Goal: Information Seeking & Learning: Check status

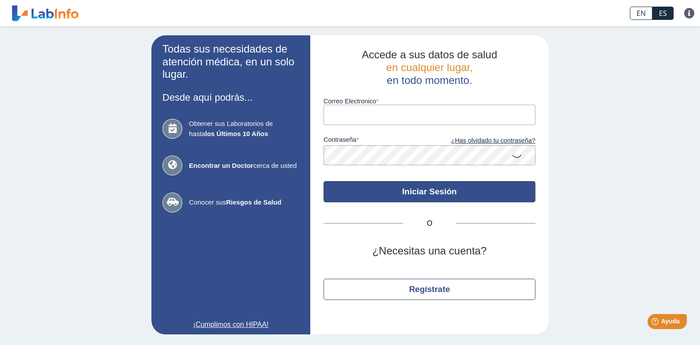
type input "[EMAIL_ADDRESS][DOMAIN_NAME]"
click at [428, 191] on button "Iniciar Sesión" at bounding box center [430, 191] width 212 height 21
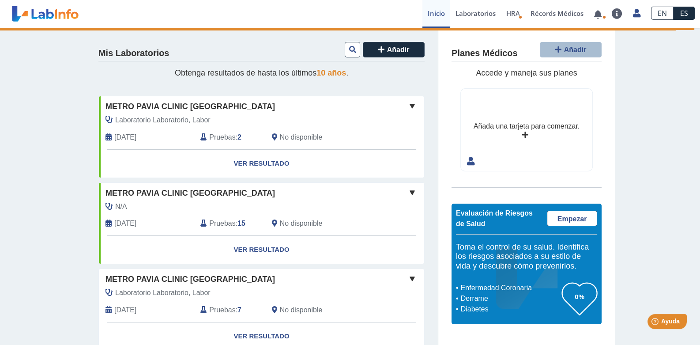
click at [225, 138] on span "Pruebas" at bounding box center [222, 137] width 26 height 11
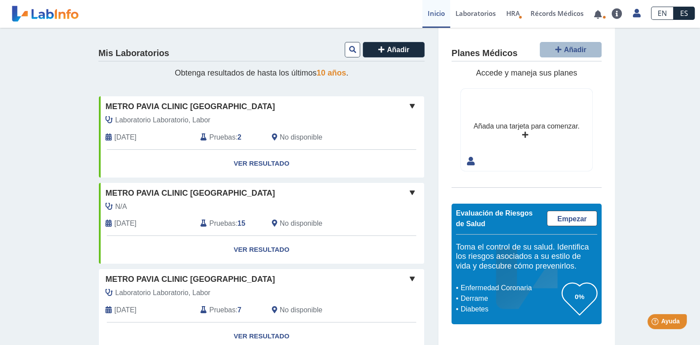
click at [230, 136] on span "Pruebas" at bounding box center [222, 137] width 26 height 11
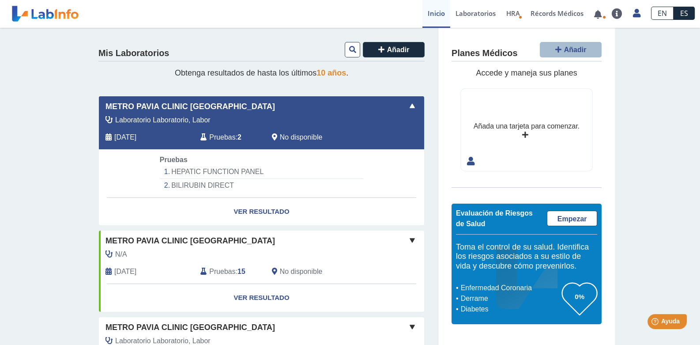
click at [232, 136] on span "Pruebas" at bounding box center [222, 137] width 26 height 11
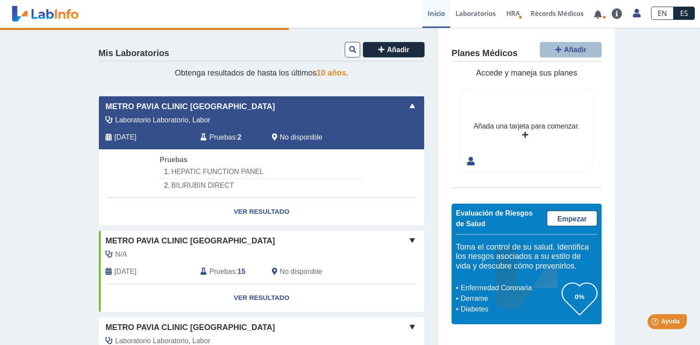
click at [201, 170] on li "HEPATIC FUNCTION PANEL" at bounding box center [261, 172] width 203 height 14
click at [260, 130] on div "Laboratorio Laboratorio, Labor Sep 26, 2025 Pruebas : 2 No disponible" at bounding box center [241, 132] width 298 height 34
click at [254, 211] on link "Ver Resultado" at bounding box center [261, 212] width 325 height 28
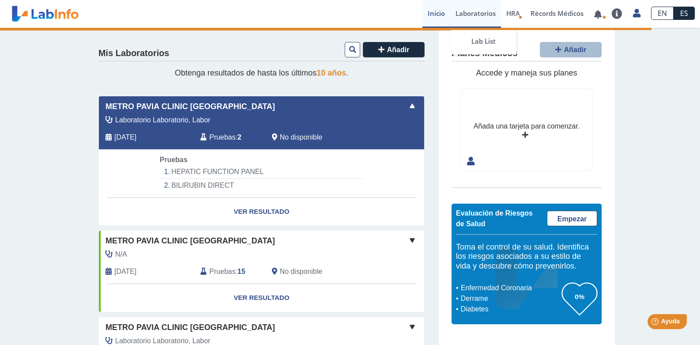
click at [475, 15] on link "Laboratorios" at bounding box center [475, 14] width 51 height 28
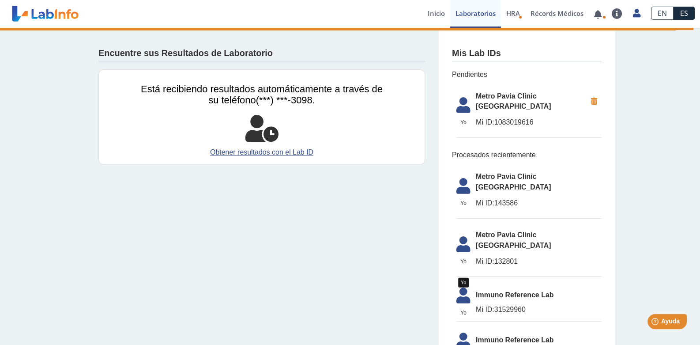
click at [457, 101] on icon at bounding box center [463, 107] width 25 height 21
click at [274, 153] on link "Obtener resultados con el Lab ID" at bounding box center [262, 152] width 242 height 11
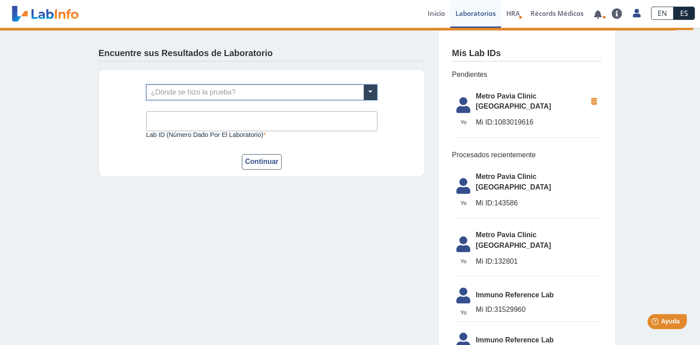
click at [478, 118] on span "Mi ID:" at bounding box center [485, 122] width 19 height 8
click at [259, 163] on button "Continuar" at bounding box center [262, 161] width 40 height 15
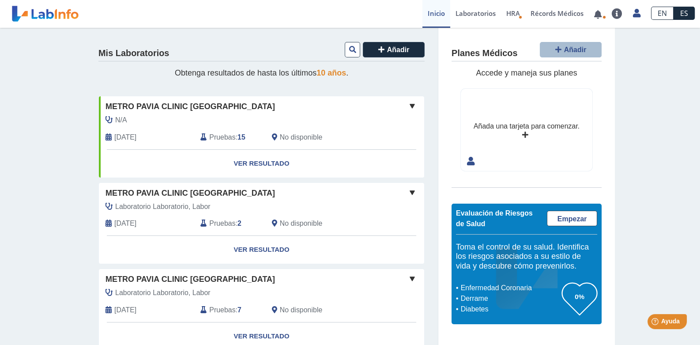
click at [222, 223] on span "Pruebas" at bounding box center [222, 223] width 26 height 11
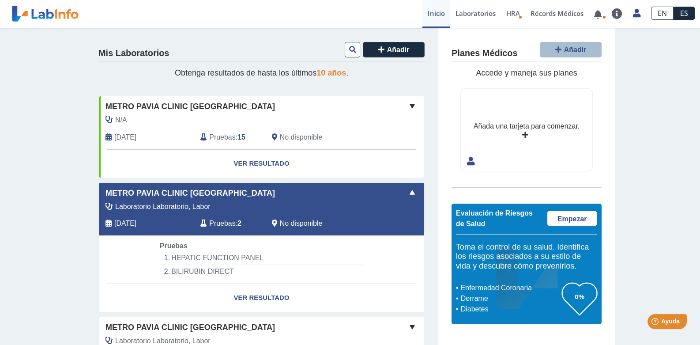
click at [222, 223] on span "Pruebas" at bounding box center [222, 223] width 26 height 11
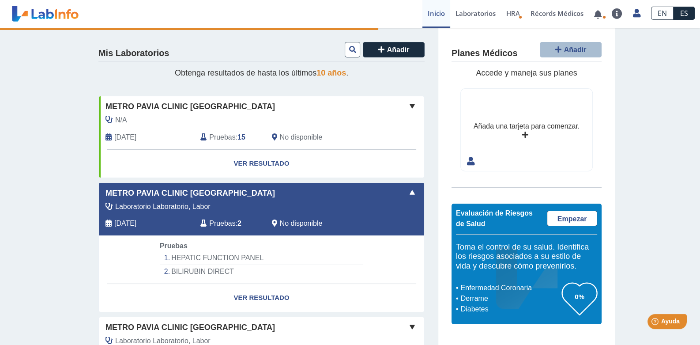
drag, startPoint x: 340, startPoint y: 113, endPoint x: 332, endPoint y: 105, distance: 10.6
click at [336, 110] on div "Metro Pavia Clinic [GEOGRAPHIC_DATA] N/A [DATE] Pruebas : 15 No disponible Yo Yo" at bounding box center [261, 122] width 325 height 53
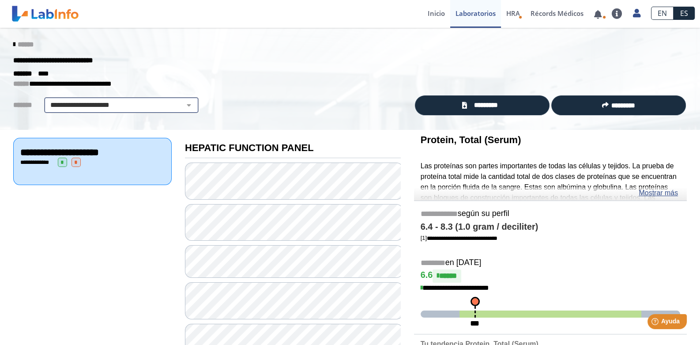
click at [160, 103] on select "**********" at bounding box center [121, 105] width 149 height 11
select select "**********"
click at [47, 100] on select "**********" at bounding box center [121, 105] width 149 height 11
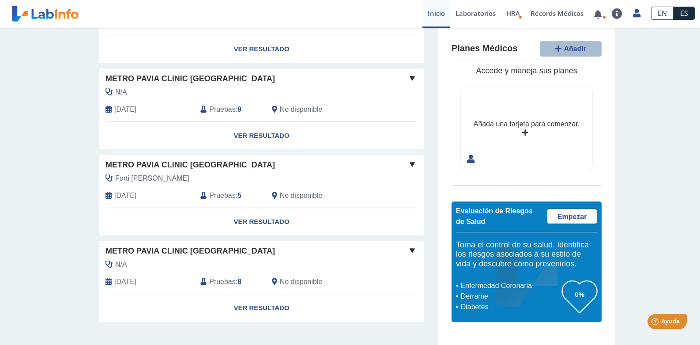
scroll to position [637, 0]
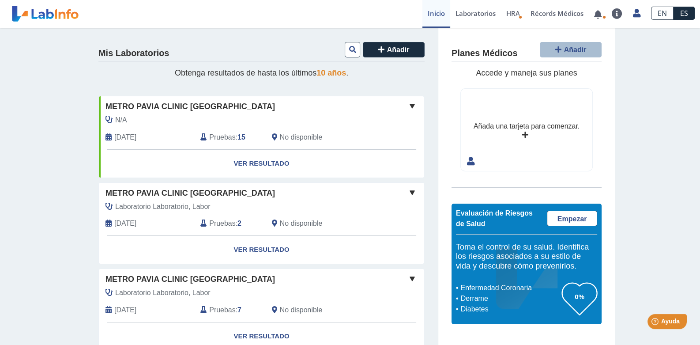
click at [105, 138] on icon at bounding box center [108, 137] width 6 height 7
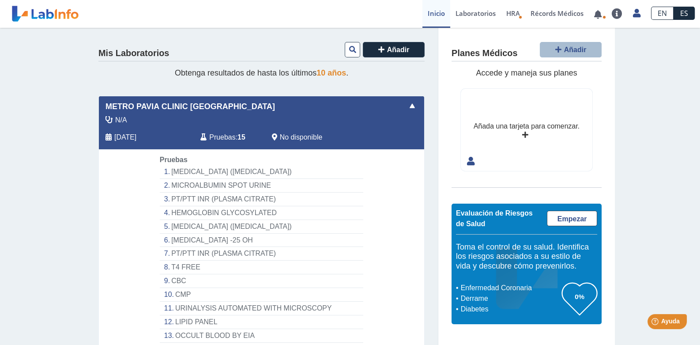
click at [410, 108] on span at bounding box center [412, 106] width 11 height 11
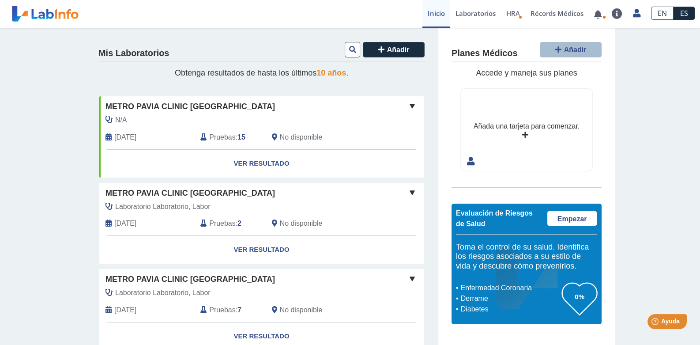
click at [105, 224] on icon at bounding box center [108, 223] width 6 height 7
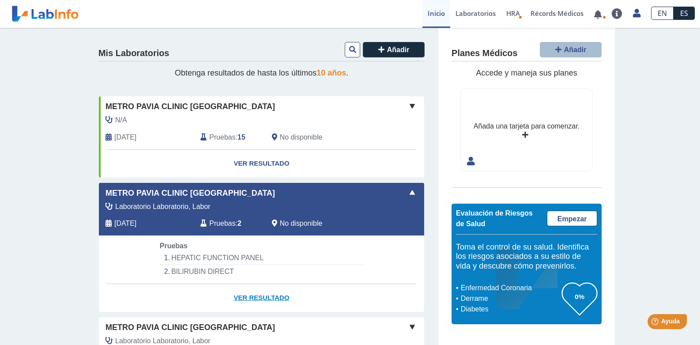
click at [263, 295] on link "Ver Resultado" at bounding box center [261, 298] width 325 height 28
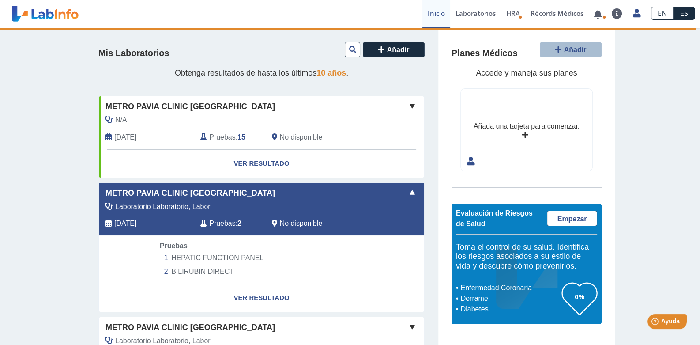
click at [105, 225] on icon at bounding box center [108, 223] width 6 height 7
click at [469, 12] on link "Laboratorios" at bounding box center [475, 14] width 51 height 28
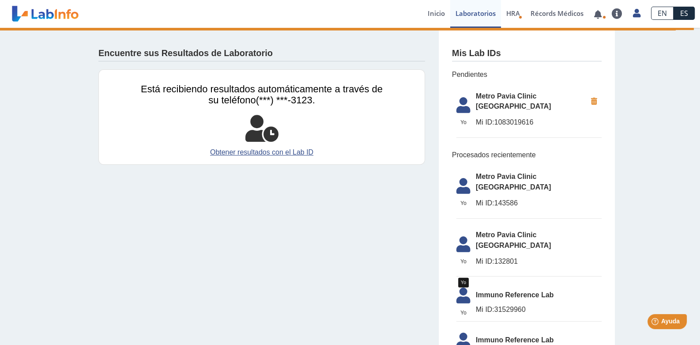
click at [460, 103] on icon at bounding box center [463, 107] width 25 height 21
click at [459, 104] on icon at bounding box center [463, 107] width 25 height 21
click at [460, 178] on icon at bounding box center [463, 188] width 25 height 21
click at [461, 236] on icon at bounding box center [463, 246] width 25 height 21
drag, startPoint x: 463, startPoint y: 264, endPoint x: 454, endPoint y: 265, distance: 9.4
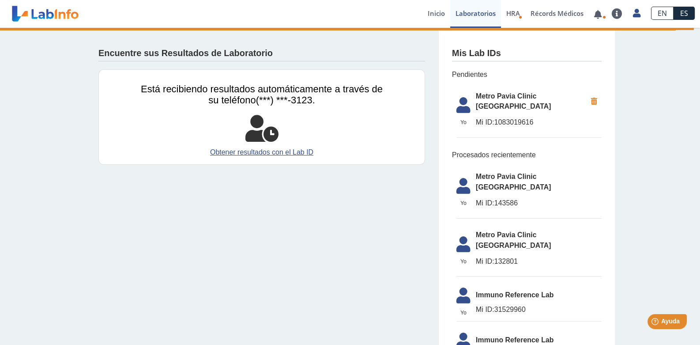
click at [461, 287] on icon at bounding box center [463, 297] width 25 height 21
click at [459, 332] on icon at bounding box center [463, 342] width 25 height 21
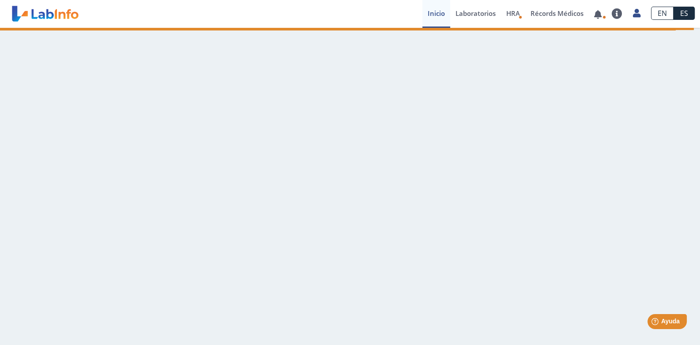
click at [431, 10] on link "Inicio" at bounding box center [436, 14] width 28 height 28
click at [470, 15] on link "Laboratorios" at bounding box center [475, 14] width 51 height 28
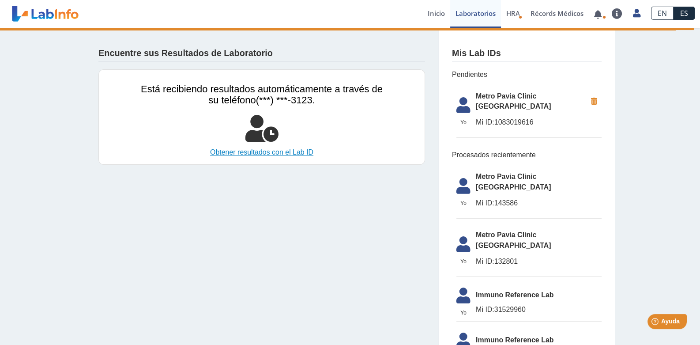
click at [262, 153] on link "Obtener resultados con el Lab ID" at bounding box center [262, 152] width 242 height 11
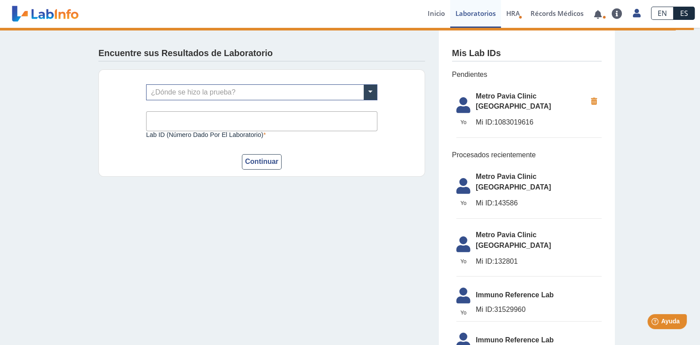
drag, startPoint x: 390, startPoint y: 160, endPoint x: 429, endPoint y: 113, distance: 60.9
click at [391, 162] on div "¿Dónde se hizo la prueba? Lab ID (número dado por el laboratorio) Este campo es…" at bounding box center [261, 122] width 327 height 107
click at [550, 15] on link "Récords Médicos" at bounding box center [557, 14] width 64 height 28
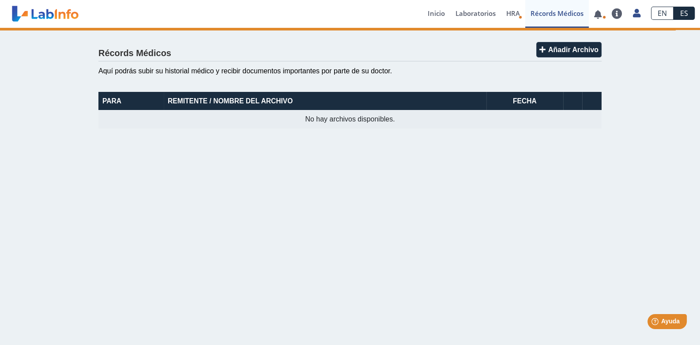
click at [551, 14] on link "Récords Médicos" at bounding box center [557, 14] width 64 height 28
click at [510, 10] on span "HRA" at bounding box center [513, 13] width 14 height 9
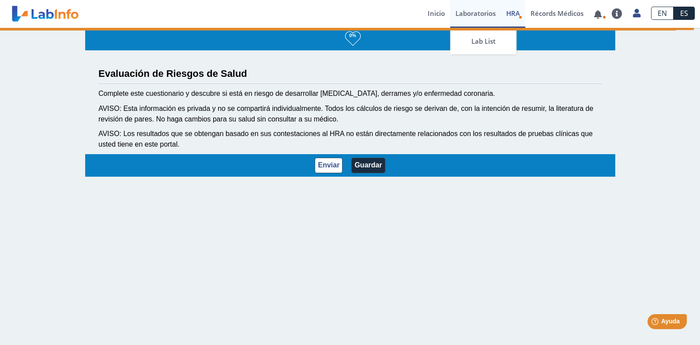
click at [479, 17] on link "Laboratorios" at bounding box center [475, 14] width 51 height 28
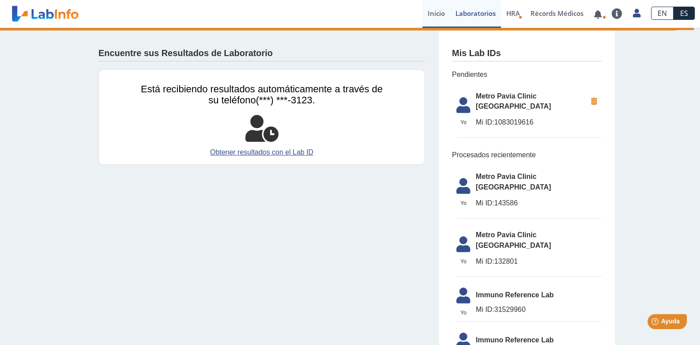
click at [428, 13] on link "Inicio" at bounding box center [436, 14] width 28 height 28
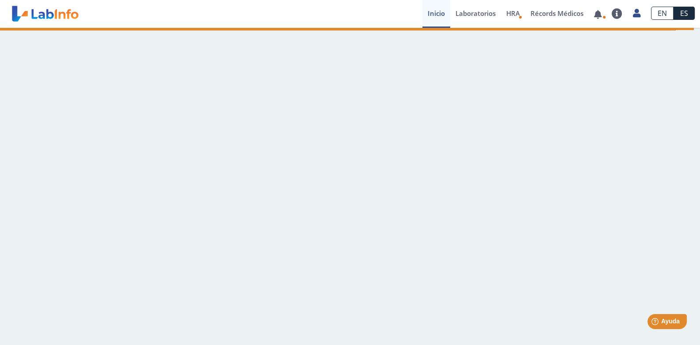
click at [429, 13] on link "Inicio" at bounding box center [436, 14] width 28 height 28
click at [474, 14] on link "Laboratorios" at bounding box center [475, 14] width 51 height 28
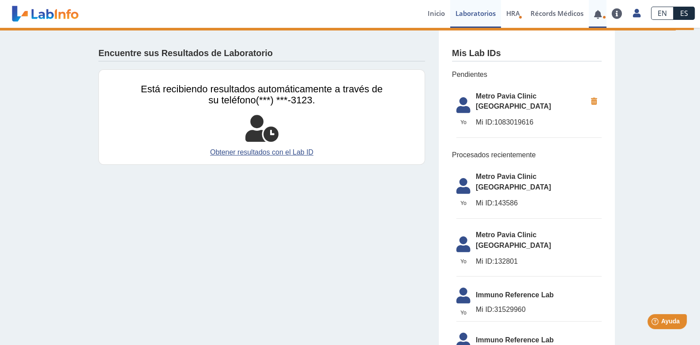
click at [599, 15] on link at bounding box center [598, 14] width 18 height 7
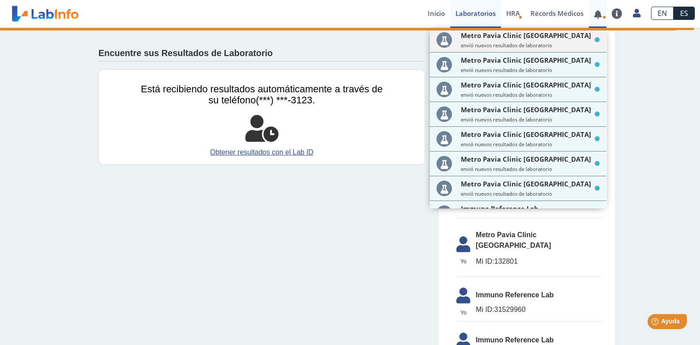
click at [595, 39] on icon at bounding box center [597, 39] width 5 height 5
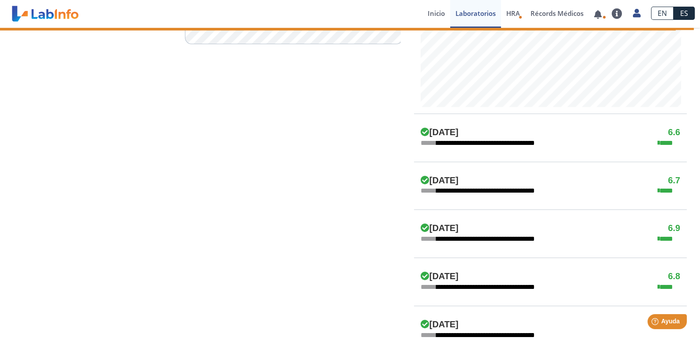
scroll to position [407, 0]
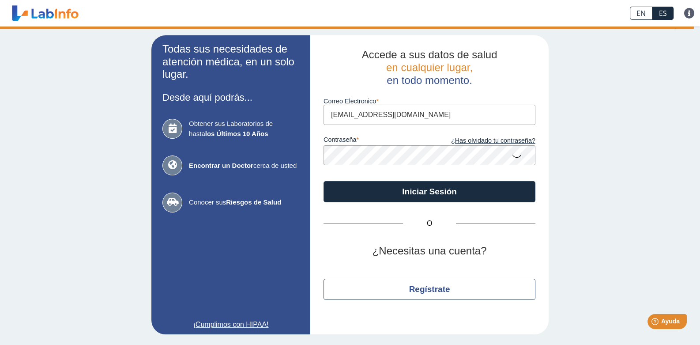
drag, startPoint x: 697, startPoint y: 129, endPoint x: 684, endPoint y: 203, distance: 74.9
click at [684, 203] on main "Todas sus necesidades de atención médica, en un solo lugar. Desde aquí podrás..…" at bounding box center [350, 185] width 700 height 318
click at [415, 116] on input "[EMAIL_ADDRESS][DOMAIN_NAME]" at bounding box center [430, 115] width 212 height 20
type input "[EMAIL_ADDRESS][DOMAIN_NAME]"
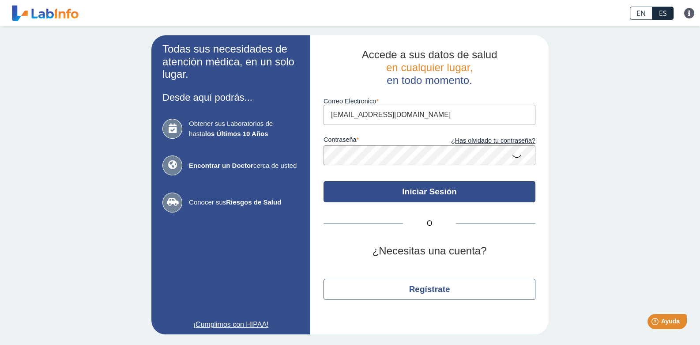
click at [428, 196] on button "Iniciar Sesión" at bounding box center [430, 191] width 212 height 21
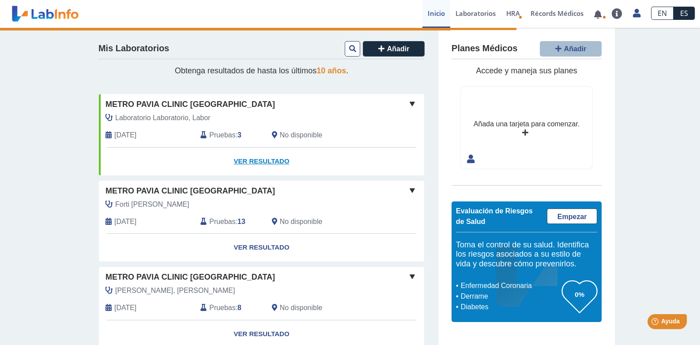
click at [247, 162] on link "Ver Resultado" at bounding box center [261, 161] width 325 height 28
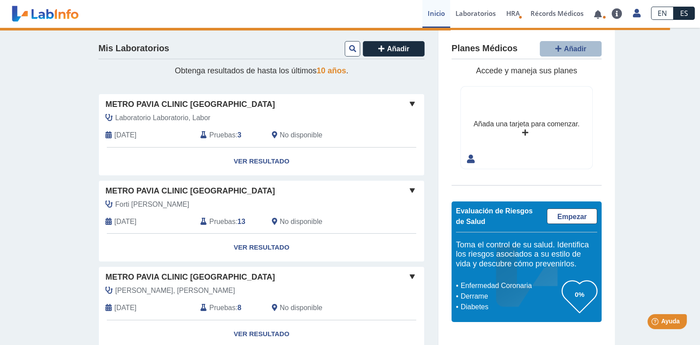
click at [407, 105] on span at bounding box center [412, 103] width 11 height 11
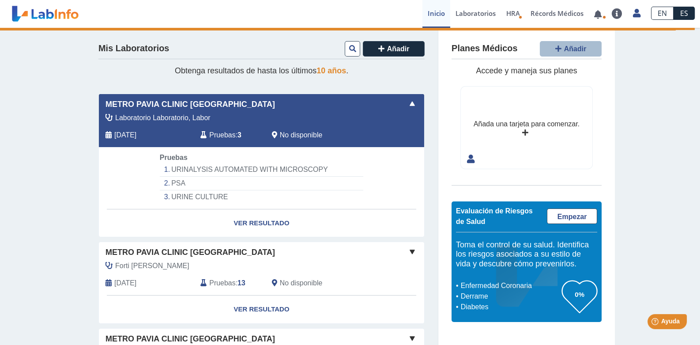
click at [201, 170] on li "URINALYSIS AUTOMATED WITH MICROSCOPY" at bounding box center [261, 170] width 203 height 14
click at [275, 170] on li "URINALYSIS AUTOMATED WITH MICROSCOPY" at bounding box center [261, 170] width 203 height 14
click at [275, 169] on li "URINALYSIS AUTOMATED WITH MICROSCOPY" at bounding box center [261, 170] width 203 height 14
drag, startPoint x: 241, startPoint y: 166, endPoint x: 237, endPoint y: 170, distance: 5.6
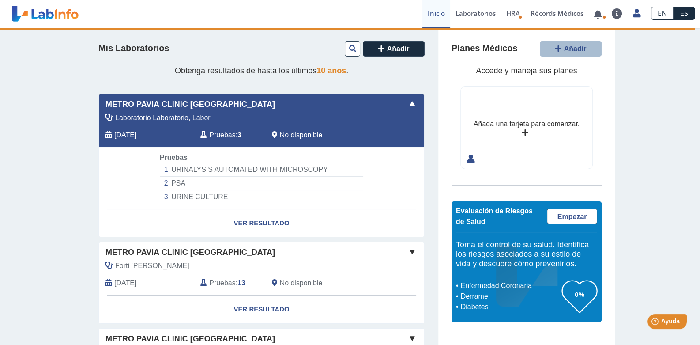
click at [241, 168] on li "URINALYSIS AUTOMATED WITH MICROSCOPY" at bounding box center [261, 170] width 203 height 14
click at [227, 171] on li "URINALYSIS AUTOMATED WITH MICROSCOPY" at bounding box center [261, 170] width 203 height 14
click at [407, 104] on span at bounding box center [412, 103] width 11 height 11
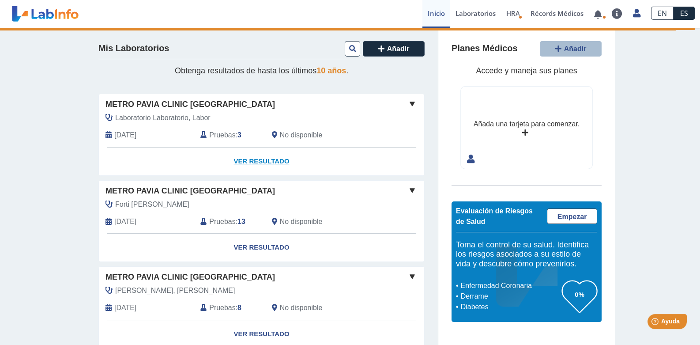
click at [249, 160] on link "Ver Resultado" at bounding box center [261, 161] width 325 height 28
click at [226, 134] on span "Pruebas" at bounding box center [222, 135] width 26 height 11
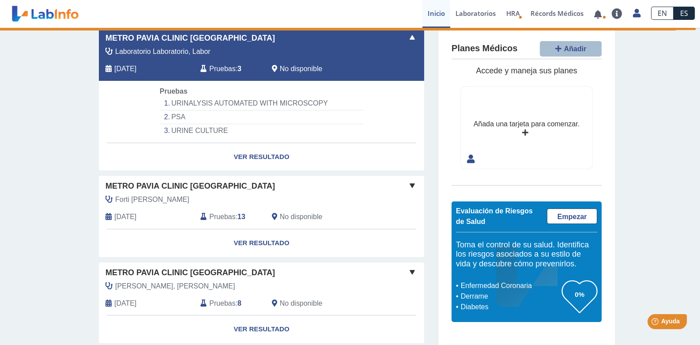
scroll to position [88, 0]
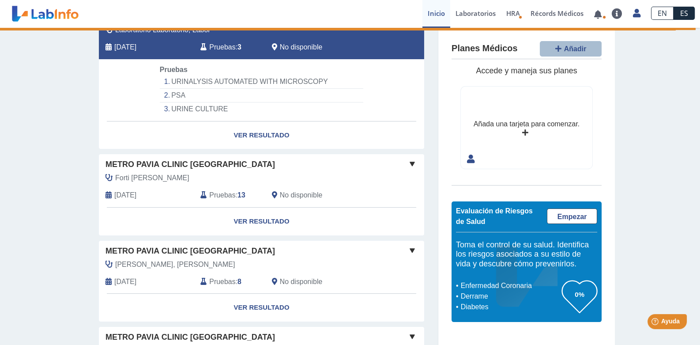
click at [237, 195] on b "13" at bounding box center [241, 195] width 8 height 8
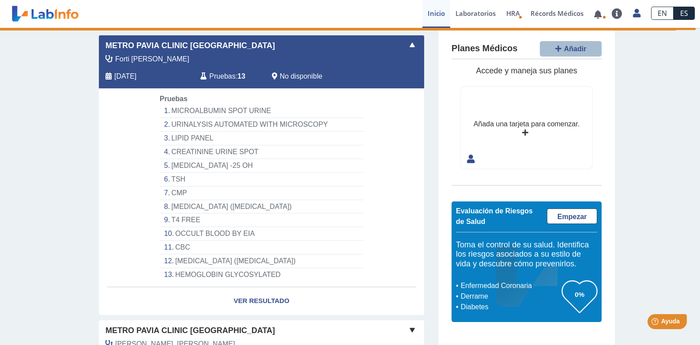
scroll to position [205, 0]
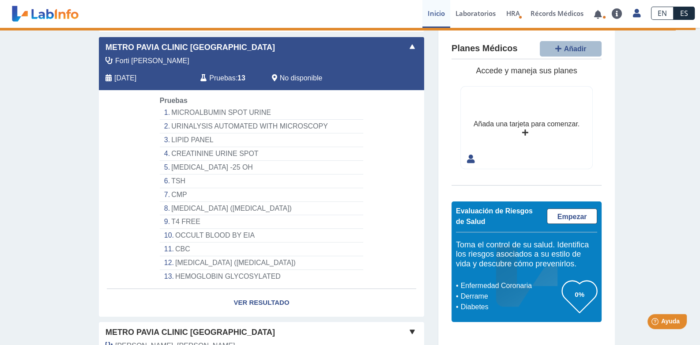
click at [191, 261] on li "[MEDICAL_DATA] ([MEDICAL_DATA])" at bounding box center [261, 263] width 203 height 14
click at [192, 109] on li "MICROALBUMIN SPOT URINE" at bounding box center [261, 113] width 203 height 14
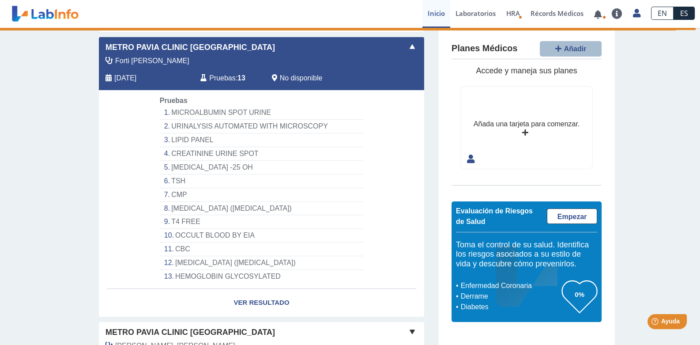
click at [192, 109] on li "MICROALBUMIN SPOT URINE" at bounding box center [261, 113] width 203 height 14
click at [105, 79] on icon at bounding box center [108, 78] width 6 height 7
click at [408, 47] on span at bounding box center [412, 46] width 11 height 11
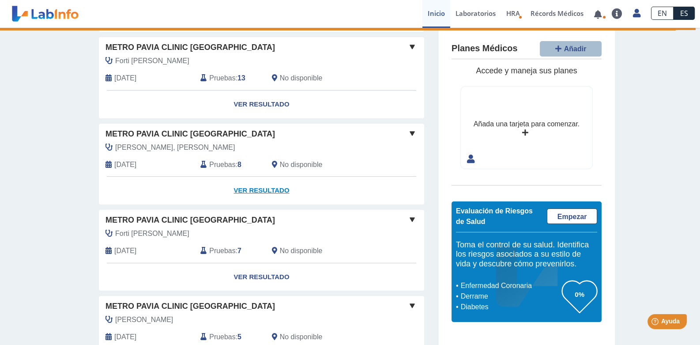
scroll to position [0, 0]
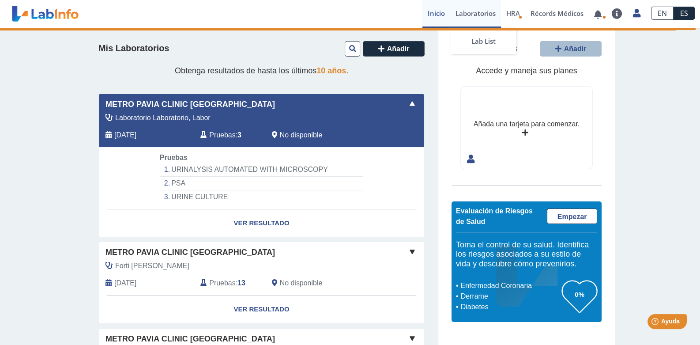
click at [483, 11] on link "Laboratorios" at bounding box center [475, 14] width 51 height 28
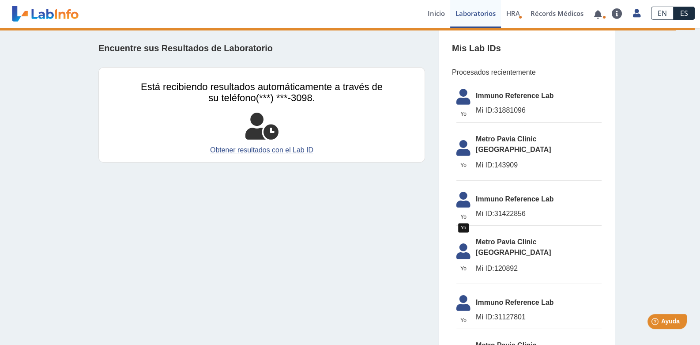
click at [459, 100] on icon at bounding box center [463, 99] width 25 height 21
click at [463, 100] on icon at bounding box center [463, 99] width 25 height 21
click at [457, 144] on icon at bounding box center [463, 150] width 25 height 21
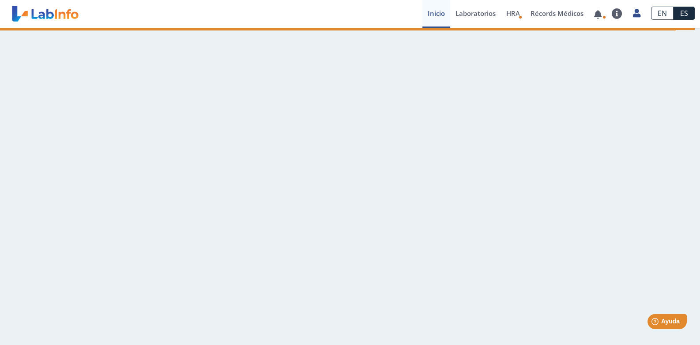
click at [434, 8] on link "Inicio" at bounding box center [436, 14] width 28 height 28
click at [382, 273] on main at bounding box center [350, 186] width 700 height 317
click at [362, 164] on main at bounding box center [350, 186] width 700 height 317
drag, startPoint x: 441, startPoint y: 13, endPoint x: 488, endPoint y: 10, distance: 46.9
click at [442, 13] on link "Inicio" at bounding box center [436, 14] width 28 height 28
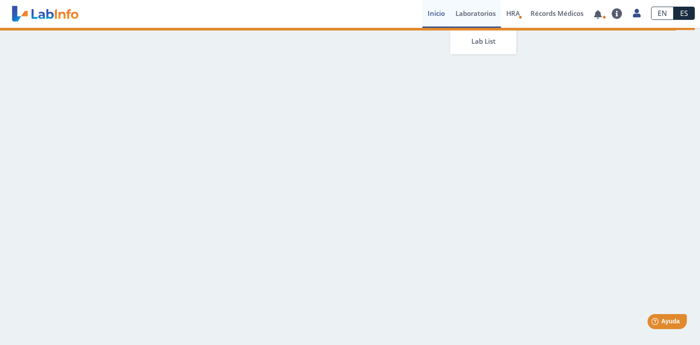
click at [488, 10] on link "Laboratorios" at bounding box center [475, 14] width 51 height 28
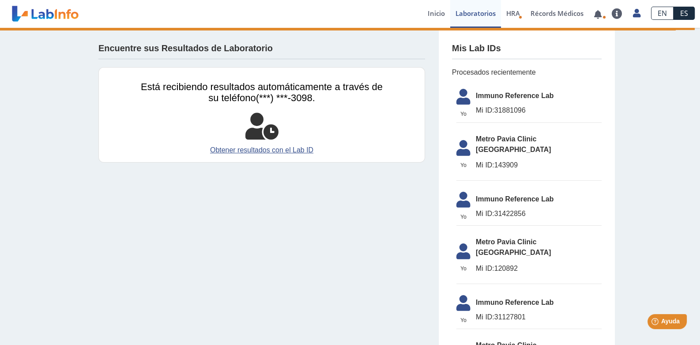
click at [271, 149] on link "Obtener resultados con el Lab ID" at bounding box center [262, 150] width 242 height 11
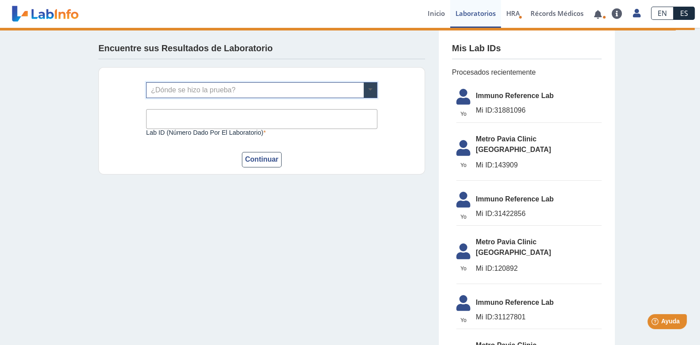
click at [369, 89] on span at bounding box center [370, 90] width 13 height 15
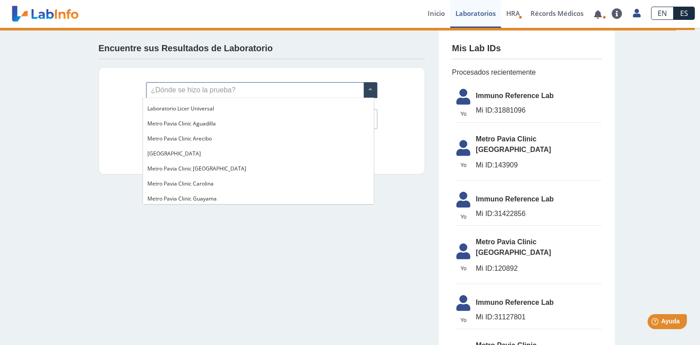
scroll to position [565, 0]
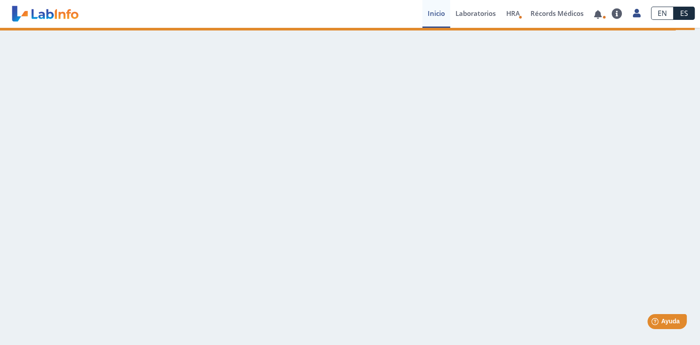
drag, startPoint x: 234, startPoint y: 119, endPoint x: 162, endPoint y: 129, distance: 72.7
click at [221, 124] on main at bounding box center [350, 186] width 700 height 317
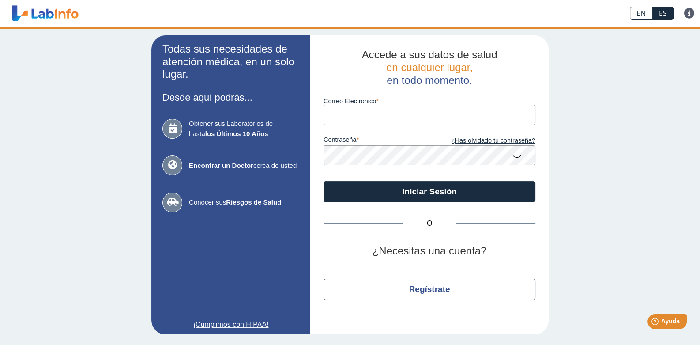
type input "[EMAIL_ADDRESS][DOMAIN_NAME]"
click at [518, 158] on icon at bounding box center [517, 155] width 11 height 17
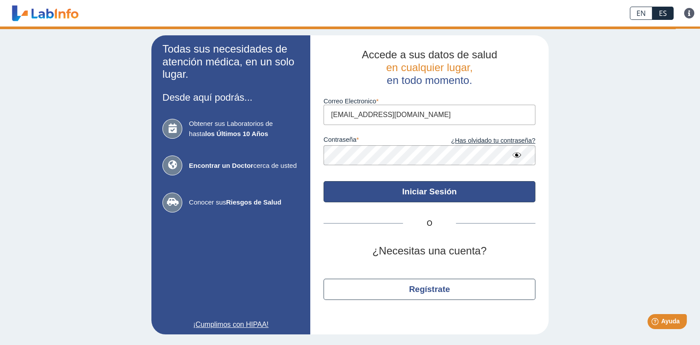
click at [423, 194] on button "Iniciar Sesión" at bounding box center [430, 191] width 212 height 21
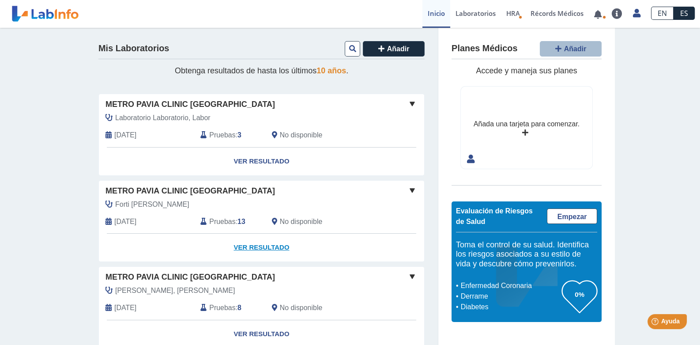
click at [236, 245] on link "Ver Resultado" at bounding box center [261, 248] width 325 height 28
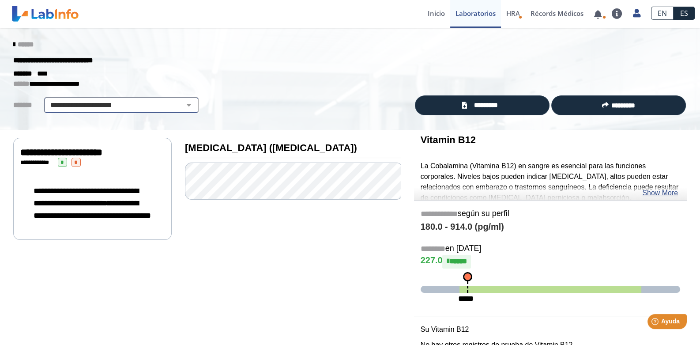
click at [185, 105] on select "**********" at bounding box center [121, 105] width 149 height 11
click at [47, 100] on select "**********" at bounding box center [121, 105] width 149 height 11
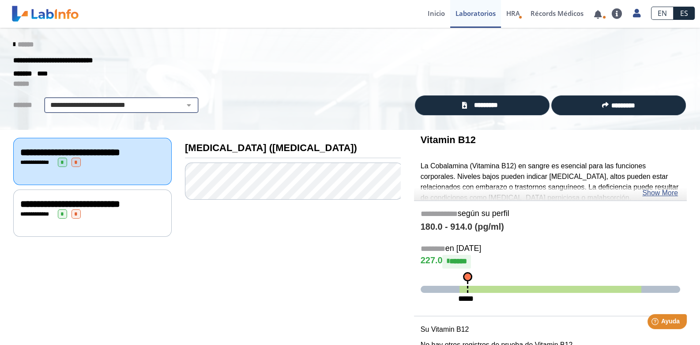
click at [176, 107] on select "**********" at bounding box center [121, 105] width 149 height 11
select select "***"
click at [47, 100] on select "**********" at bounding box center [121, 105] width 149 height 11
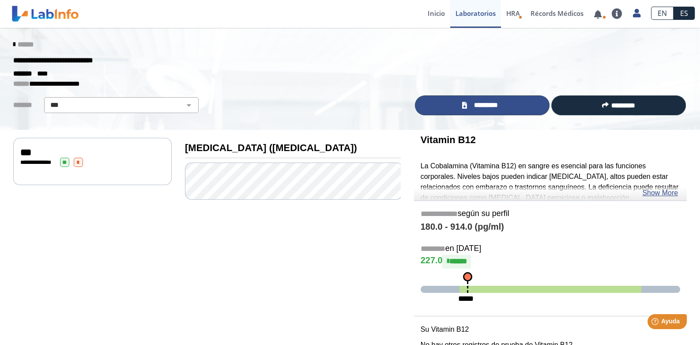
click at [472, 105] on span "*********" at bounding box center [486, 105] width 32 height 10
click at [13, 43] on icon at bounding box center [14, 44] width 2 height 7
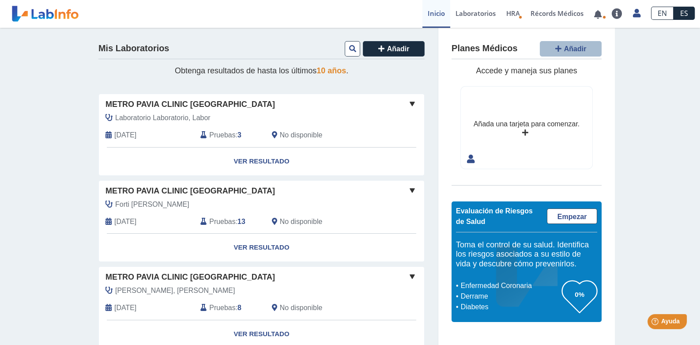
click at [216, 135] on span "Pruebas" at bounding box center [222, 135] width 26 height 11
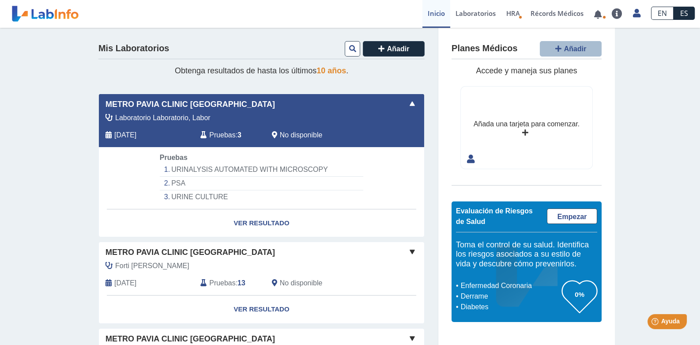
click at [215, 168] on li "URINALYSIS AUTOMATED WITH MICROSCOPY" at bounding box center [261, 170] width 203 height 14
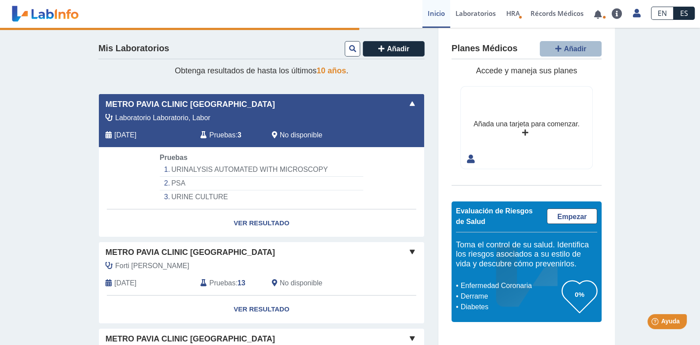
select select "**********"
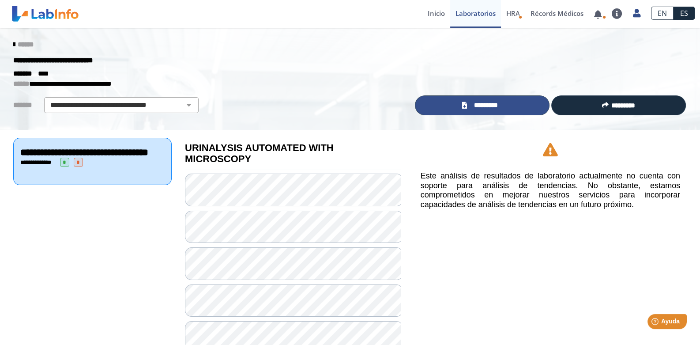
click at [478, 107] on span "*********" at bounding box center [486, 105] width 32 height 10
